Goal: Transaction & Acquisition: Subscribe to service/newsletter

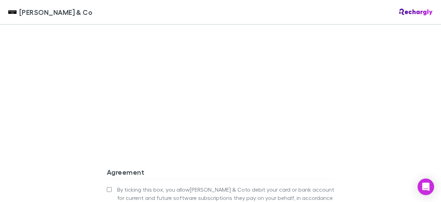
scroll to position [621, 0]
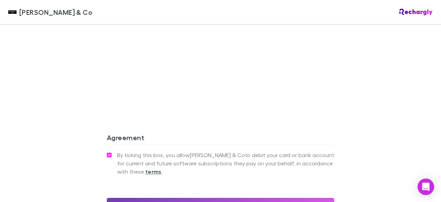
click at [221, 198] on button "Confirm and add payment method" at bounding box center [221, 205] width 228 height 14
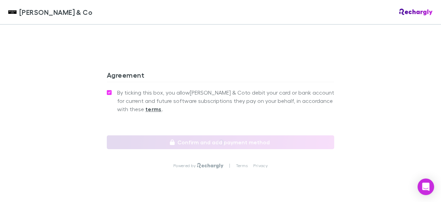
scroll to position [687, 0]
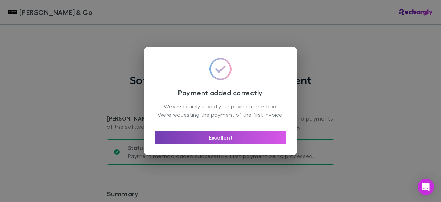
click at [224, 143] on button "Excellent" at bounding box center [220, 137] width 131 height 14
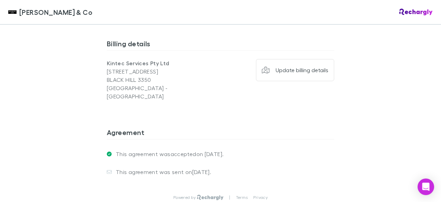
scroll to position [582, 0]
